Goal: Transaction & Acquisition: Purchase product/service

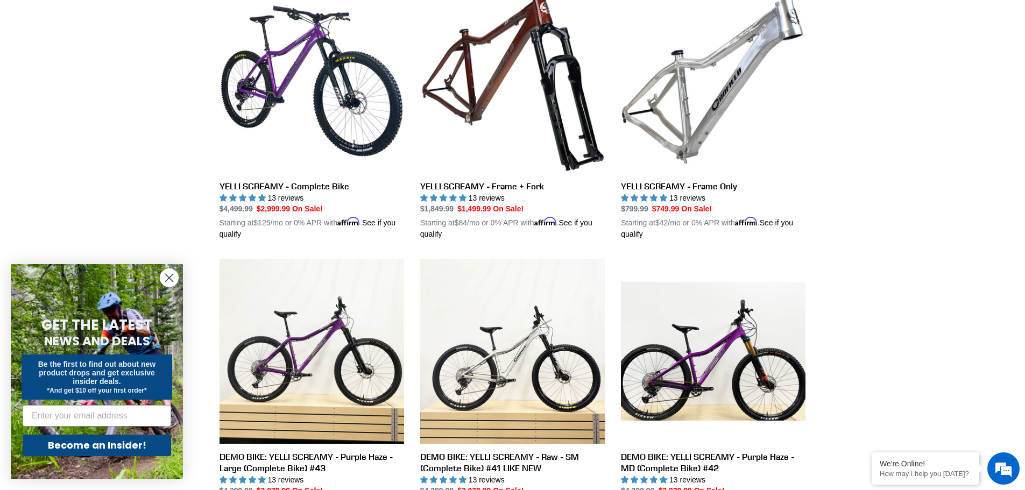
scroll to position [323, 0]
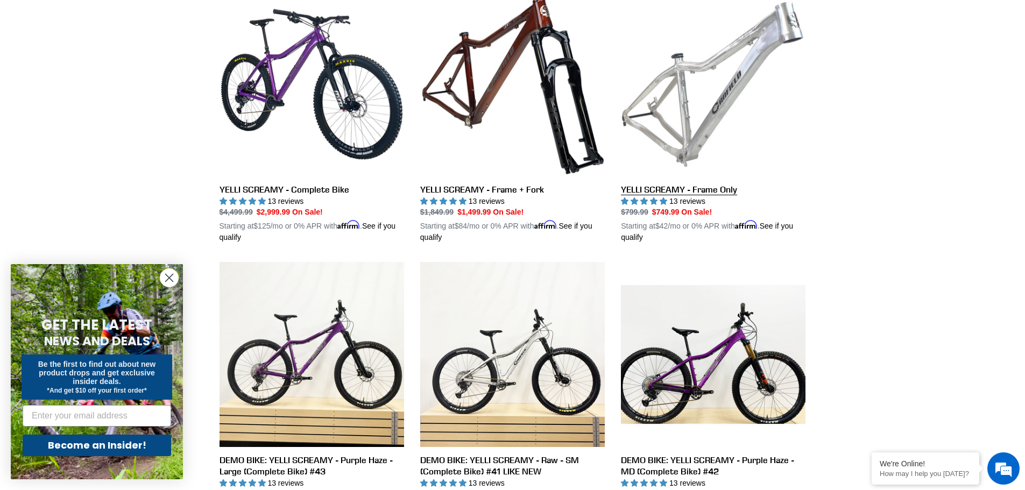
click at [716, 195] on link "YELLI SCREAMY - Frame Only" at bounding box center [713, 118] width 185 height 252
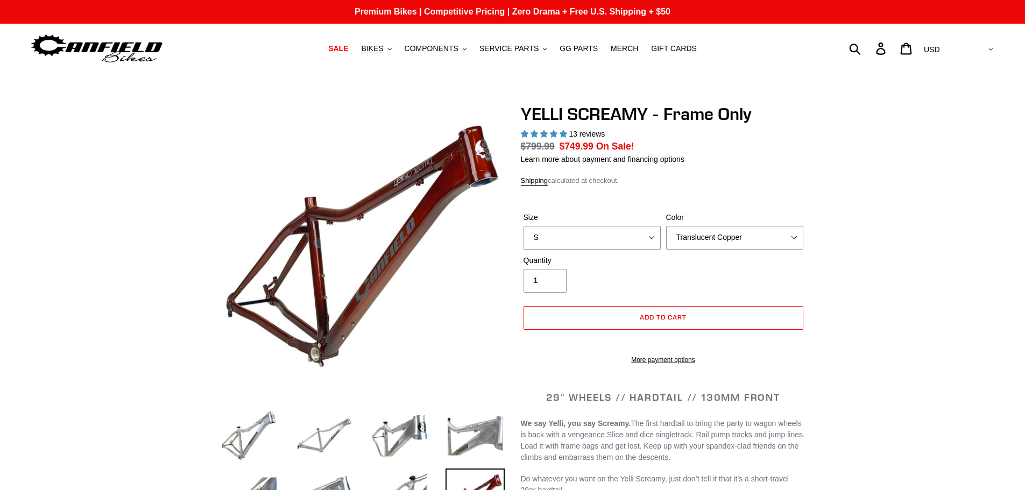
select select "highest-rating"
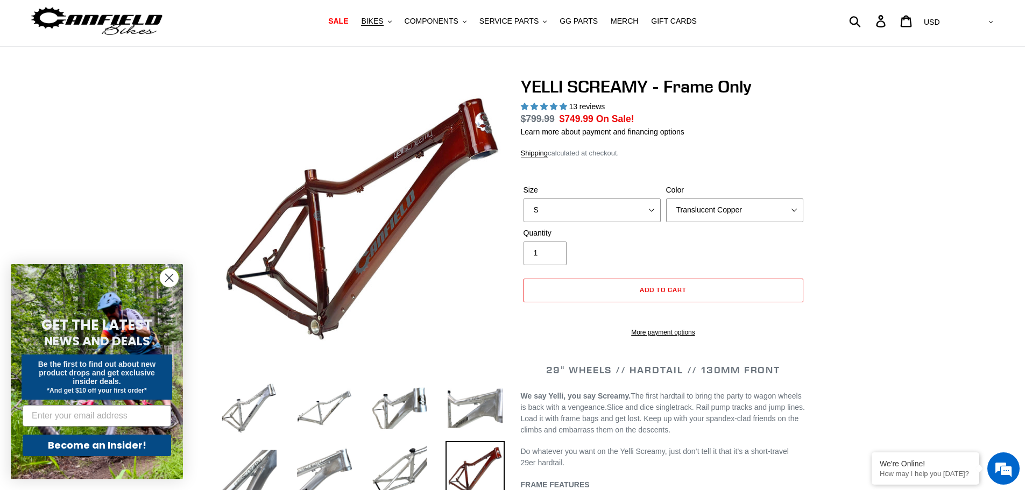
scroll to position [161, 0]
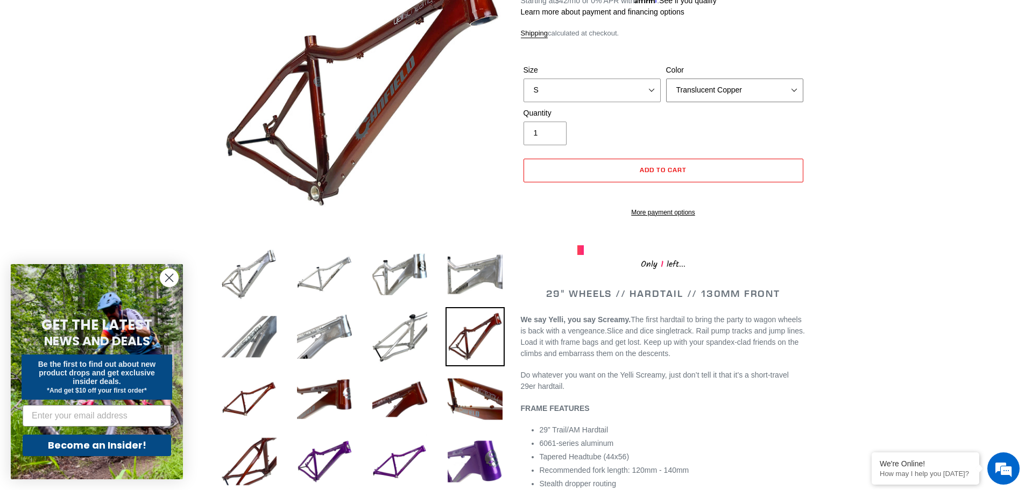
click at [781, 93] on select "Translucent Copper Purple Haze Raw" at bounding box center [734, 91] width 137 height 24
click at [666, 79] on select "Translucent Copper Purple Haze Raw" at bounding box center [734, 91] width 137 height 24
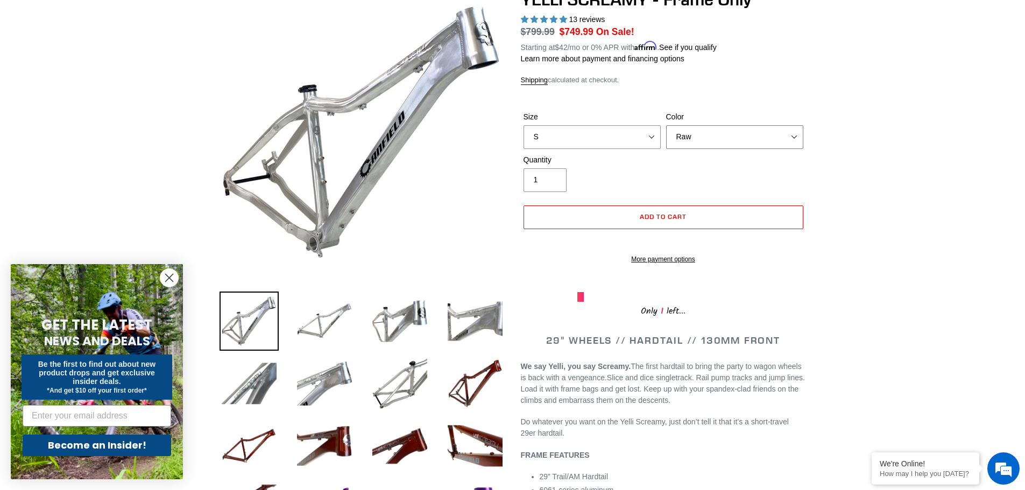
scroll to position [108, 0]
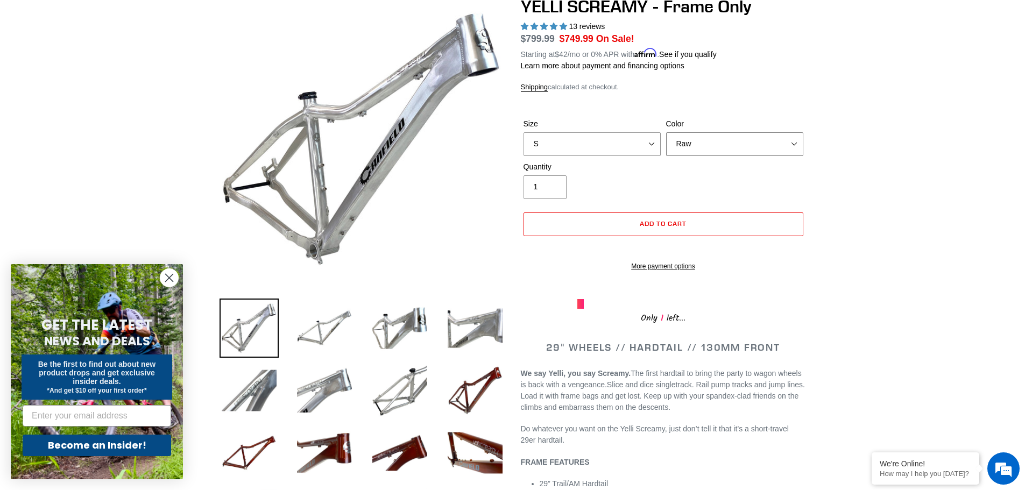
click at [739, 140] on select "Translucent Copper Purple Haze Raw" at bounding box center [734, 144] width 137 height 24
select select "Translucent Copper"
click at [666, 132] on select "Translucent Copper Purple Haze Raw" at bounding box center [734, 144] width 137 height 24
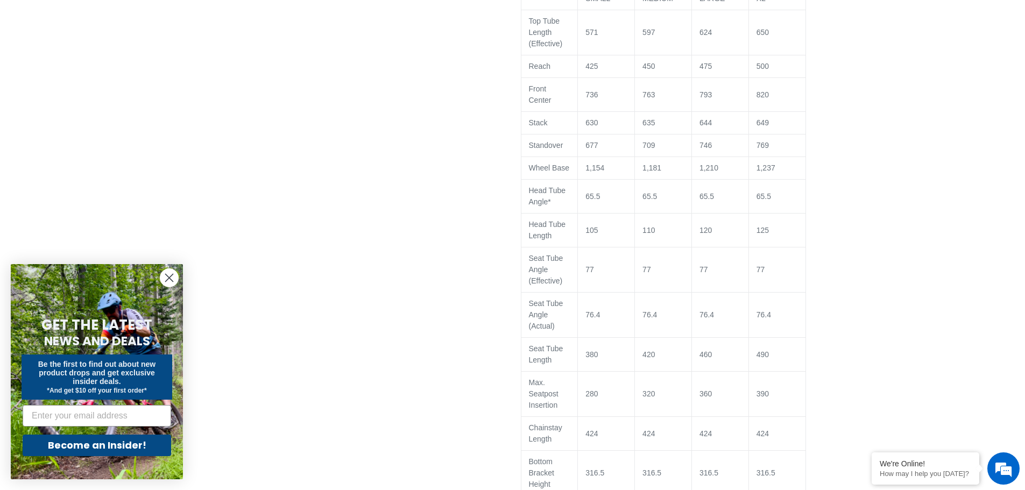
scroll to position [807, 0]
